Goal: Task Accomplishment & Management: Complete application form

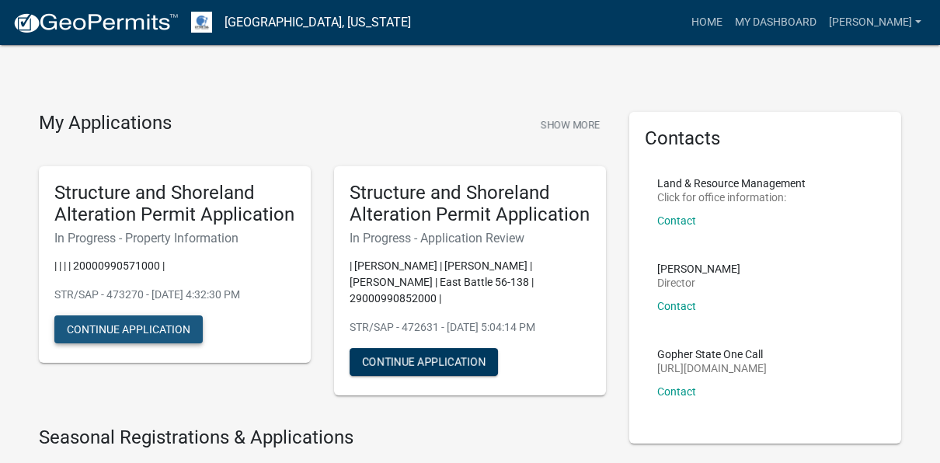
click at [144, 332] on button "Continue Application" at bounding box center [128, 329] width 148 height 28
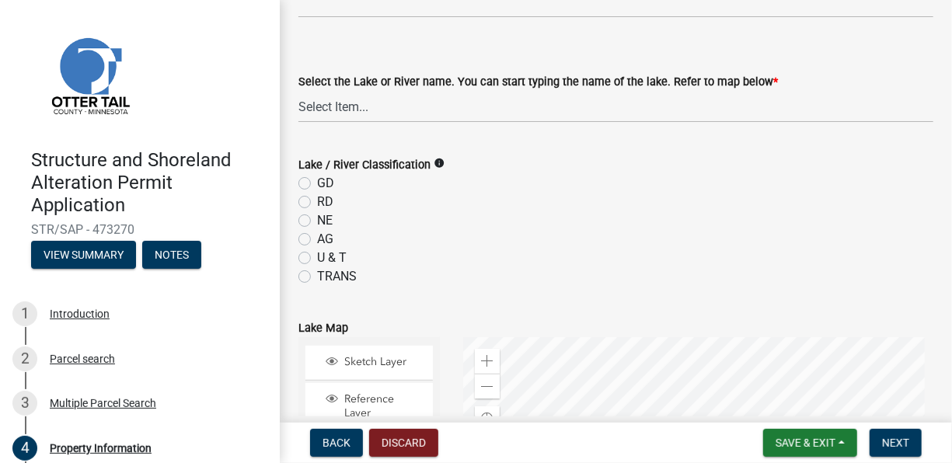
scroll to position [466, 0]
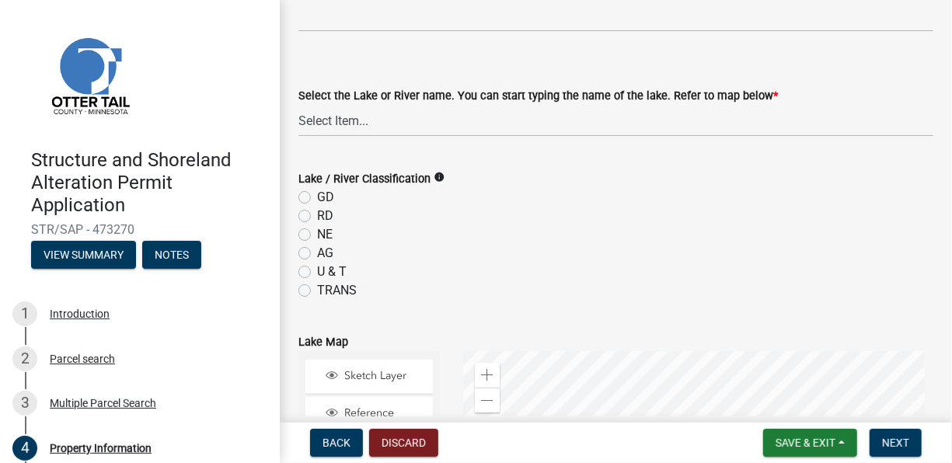
click at [317, 197] on label "GD" at bounding box center [325, 197] width 17 height 19
click at [317, 197] on input "GD" at bounding box center [322, 193] width 10 height 10
radio input "true"
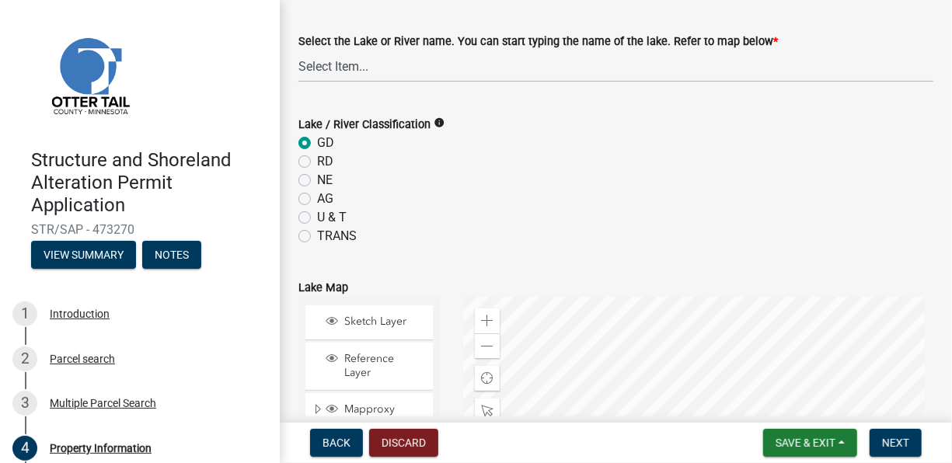
scroll to position [544, 0]
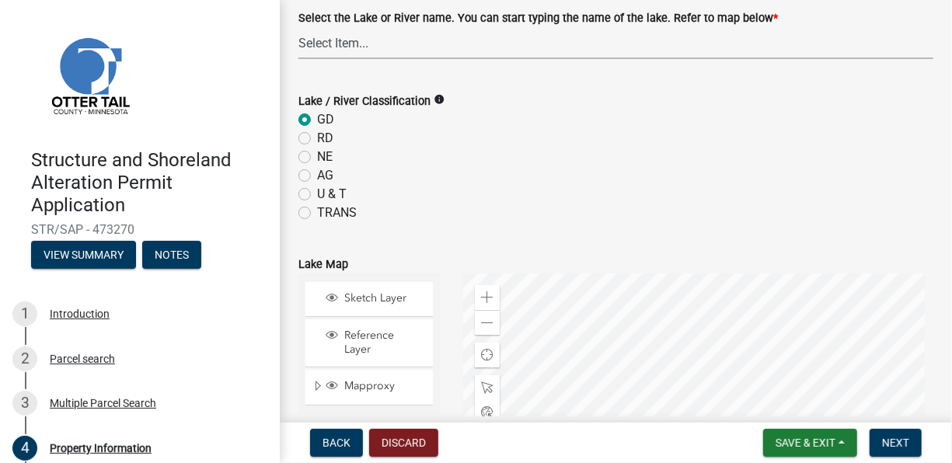
click at [360, 56] on select "Select Item... None [PERSON_NAME] 56-031 [PERSON_NAME] 56-118 [PERSON_NAME] 56-…" at bounding box center [615, 43] width 635 height 32
click at [298, 27] on select "Select Item... None [PERSON_NAME] 56-031 [PERSON_NAME] 56-118 [PERSON_NAME] 56-…" at bounding box center [615, 43] width 635 height 32
select select "99825219-5d90-43e3-9ac2-9b513b3a7be1"
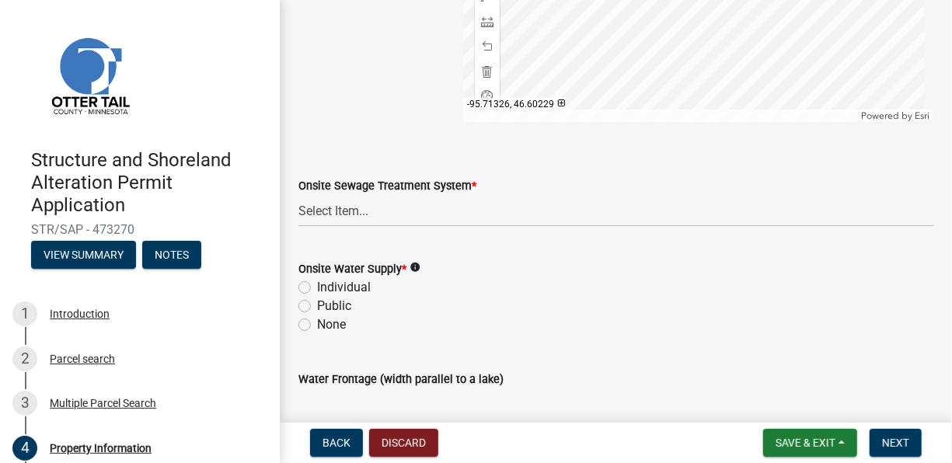
scroll to position [1161, 0]
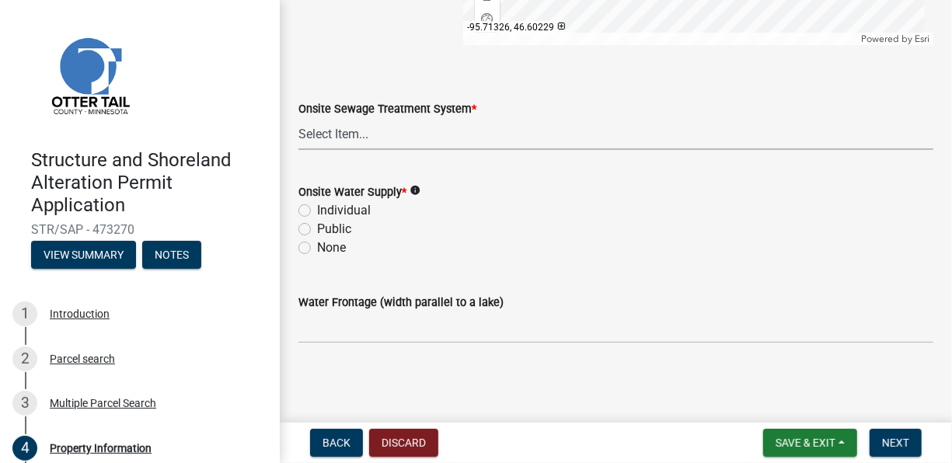
click at [381, 137] on select "Select Item... L&R Certificate of Compliance within 5yrs Compliance Inspection …" at bounding box center [615, 134] width 635 height 32
click at [298, 118] on select "Select Item... L&R Certificate of Compliance within 5yrs Compliance Inspection …" at bounding box center [615, 134] width 635 height 32
select select "bc95ce3f-9706-43bd-97a5-80c1e912429f"
click at [317, 209] on label "Individual" at bounding box center [344, 210] width 54 height 19
click at [317, 209] on input "Individual" at bounding box center [322, 206] width 10 height 10
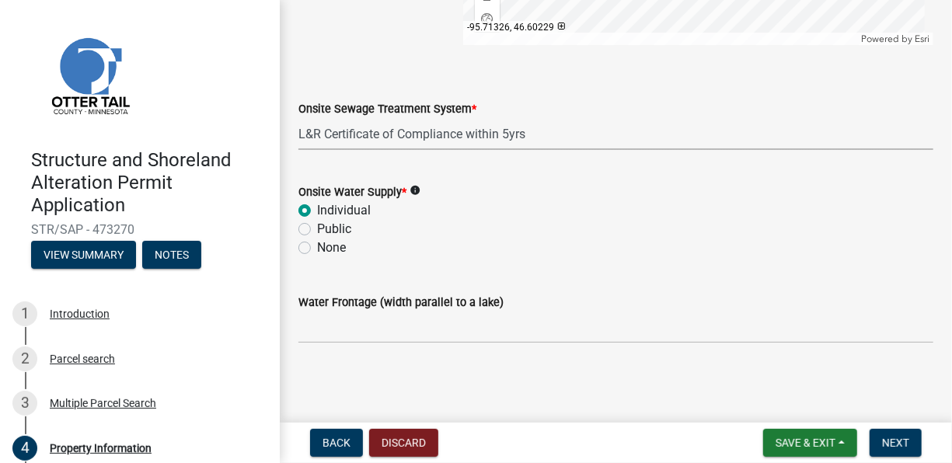
radio input "true"
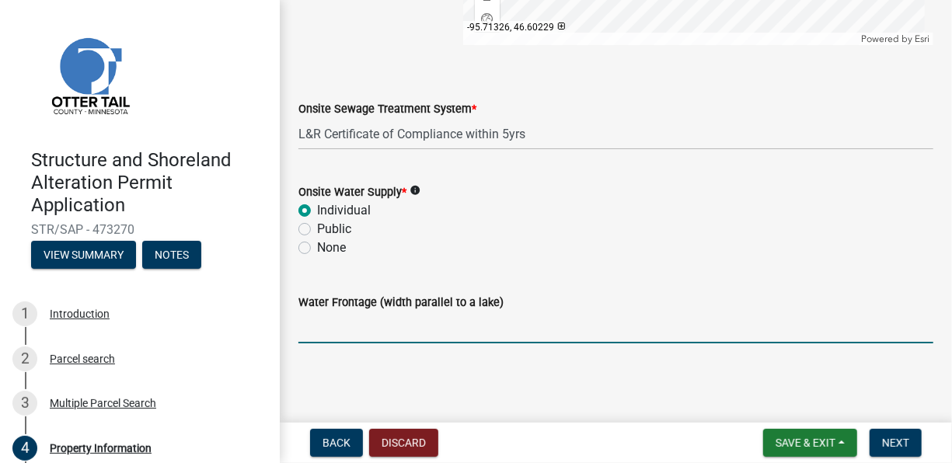
click at [405, 332] on input "Water Frontage (width parallel to a lake)" at bounding box center [615, 327] width 635 height 32
click at [336, 337] on input "Water Frontage (width parallel to a lake)" at bounding box center [615, 327] width 635 height 32
type input "100"
click at [678, 375] on main "Property Information share Share Property Owner [PERSON_NAME] Address [STREET_A…" at bounding box center [616, 208] width 672 height 416
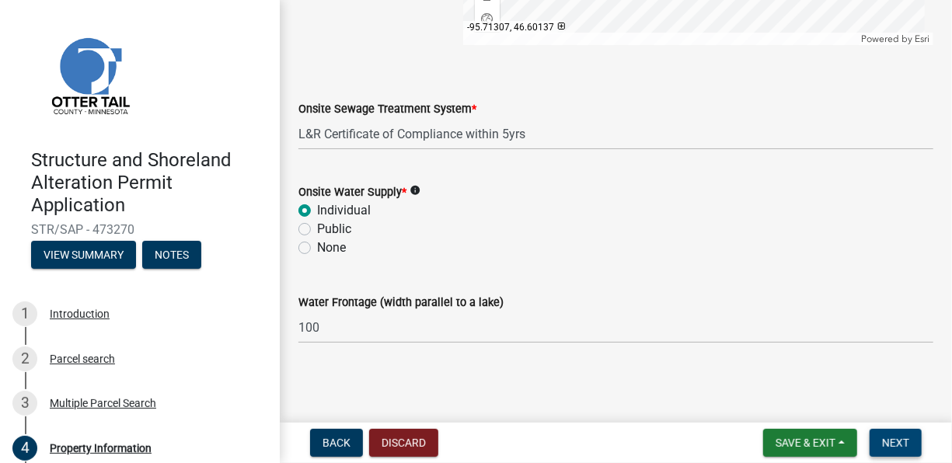
click at [905, 447] on span "Next" at bounding box center [895, 443] width 27 height 12
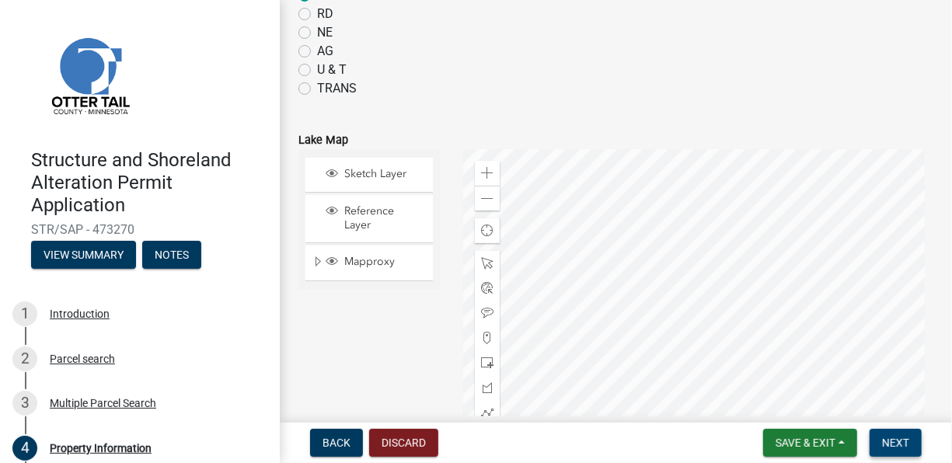
scroll to position [570, 0]
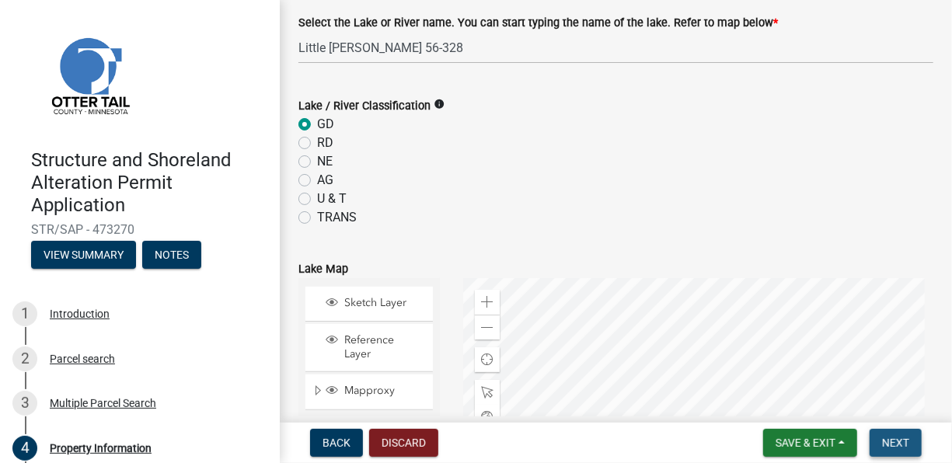
click at [898, 441] on span "Next" at bounding box center [895, 443] width 27 height 12
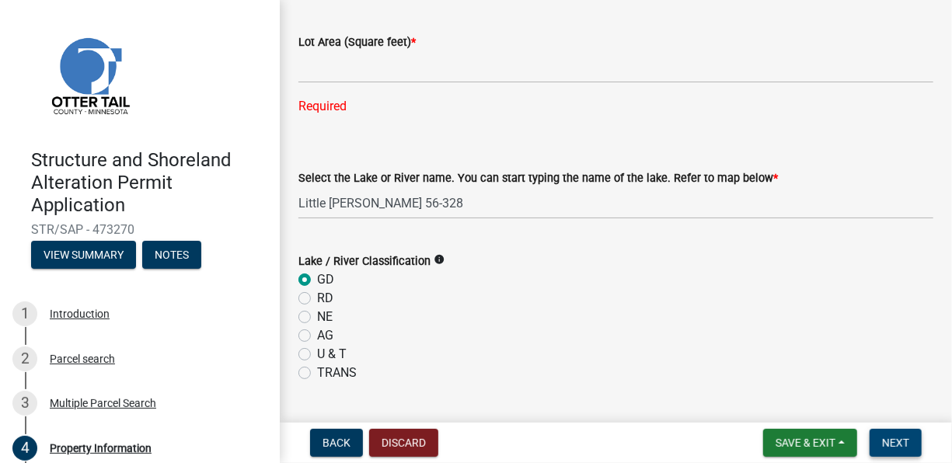
scroll to position [259, 0]
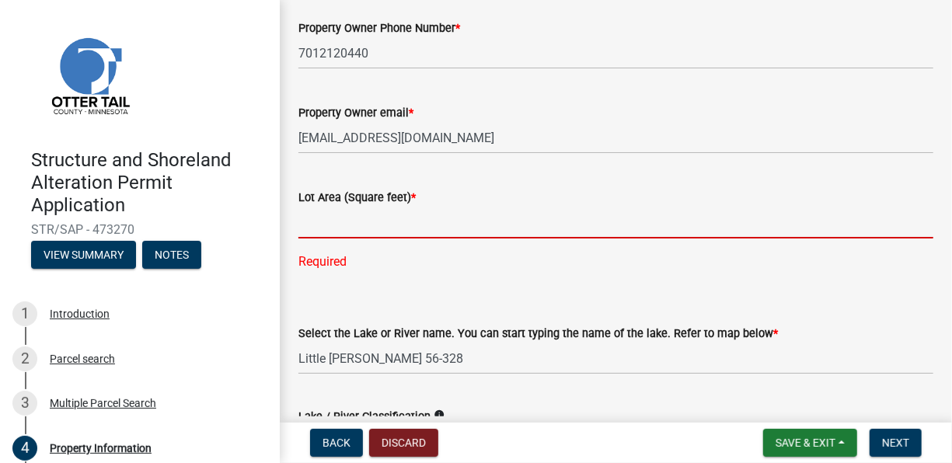
click at [363, 225] on input "text" at bounding box center [615, 223] width 635 height 32
click at [316, 219] on input "text" at bounding box center [615, 223] width 635 height 32
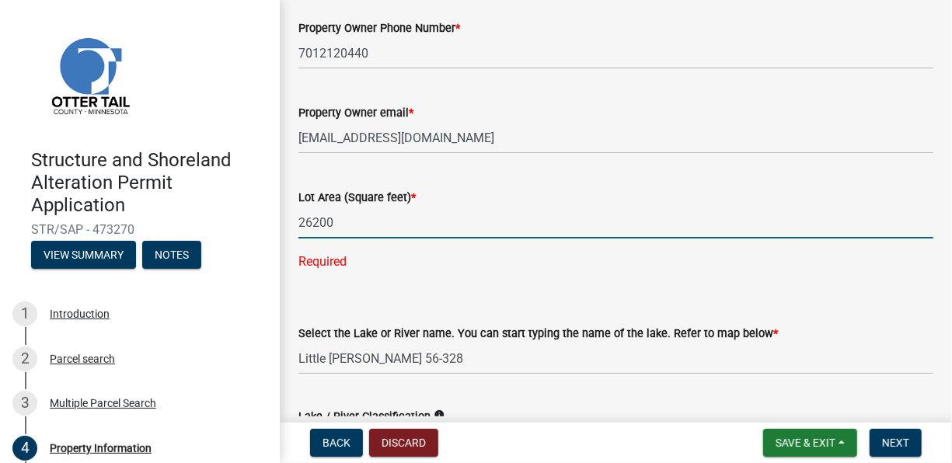
type input "26200"
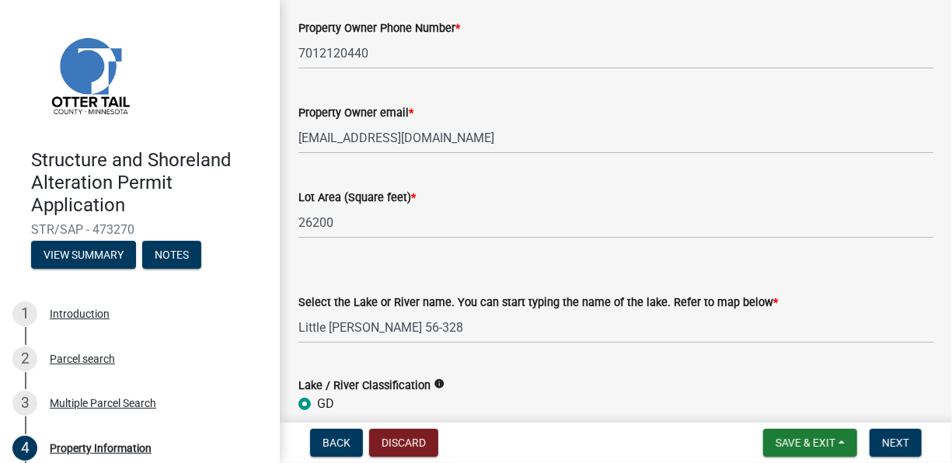
click at [448, 284] on div "Select the Lake or River name. You can start typing the name of the lake. Refer…" at bounding box center [615, 297] width 635 height 91
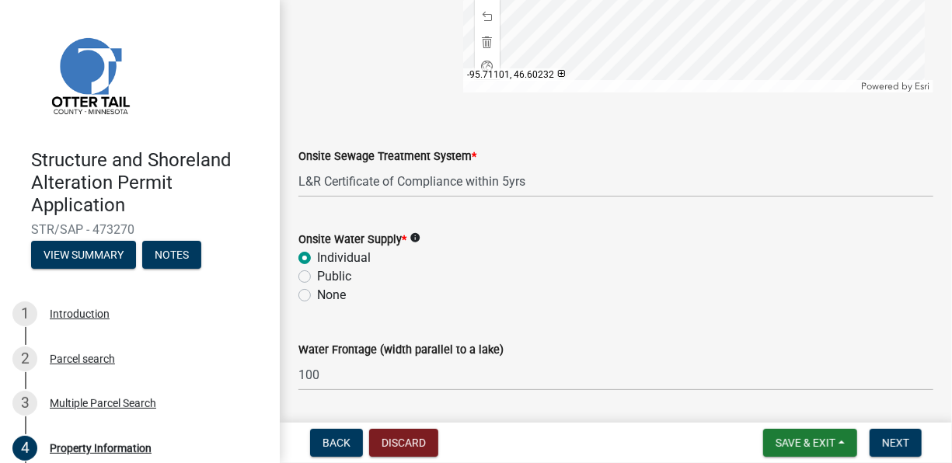
scroll to position [1114, 0]
click at [755, 267] on div "Public" at bounding box center [615, 275] width 635 height 19
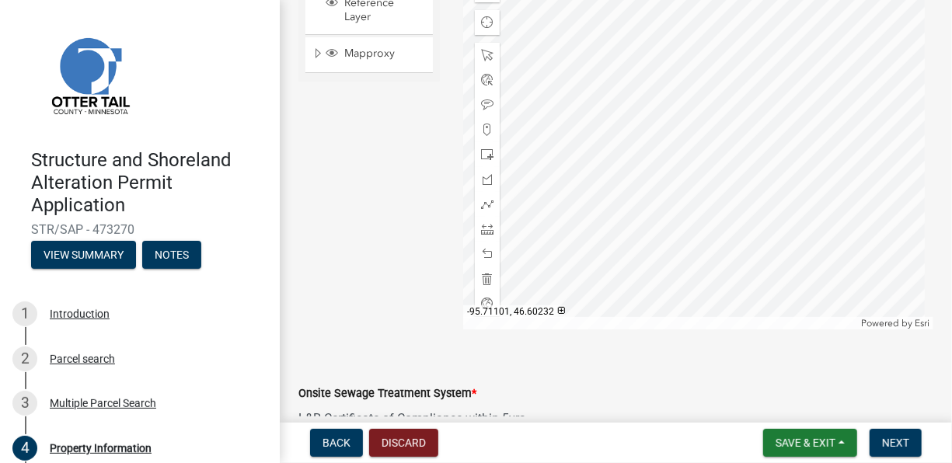
scroll to position [617, 0]
